Goal: Task Accomplishment & Management: Complete application form

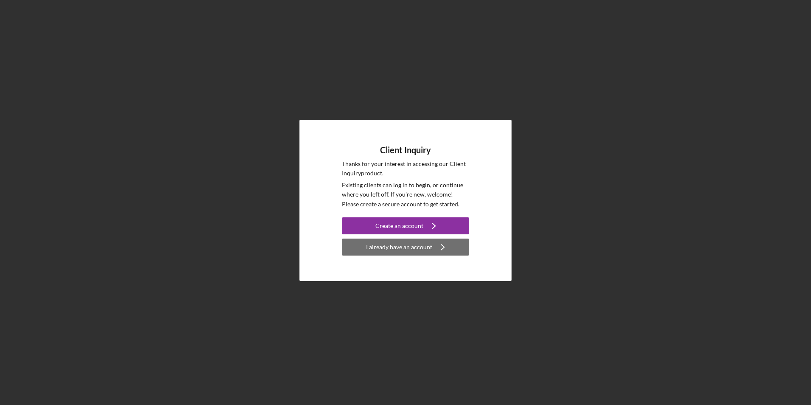
click at [403, 250] on div "I already have an account" at bounding box center [399, 246] width 66 height 17
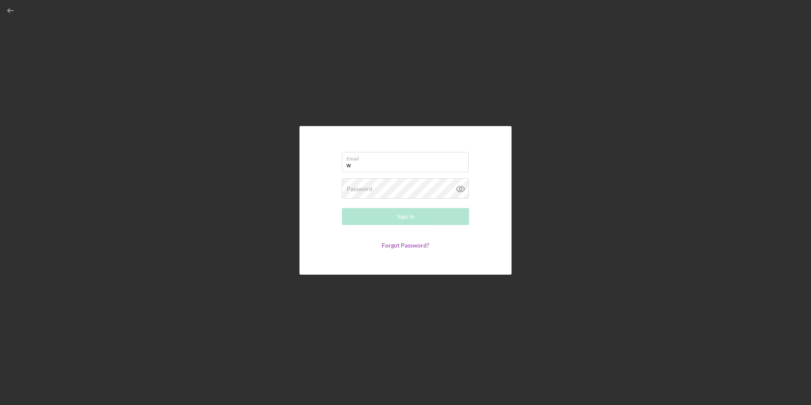
type input "[EMAIL_ADDRESS][DOMAIN_NAME]"
click at [379, 212] on button "Sign In" at bounding box center [405, 216] width 127 height 17
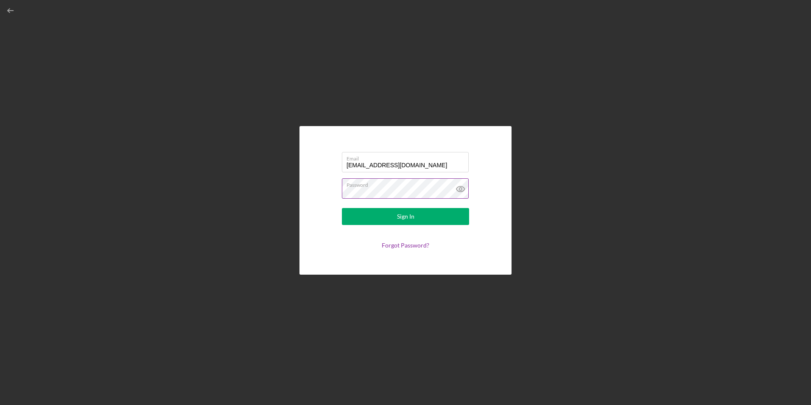
click at [375, 186] on label "Password" at bounding box center [408, 183] width 122 height 9
click at [376, 214] on button "Sign In" at bounding box center [405, 216] width 127 height 17
